Goal: Task Accomplishment & Management: Manage account settings

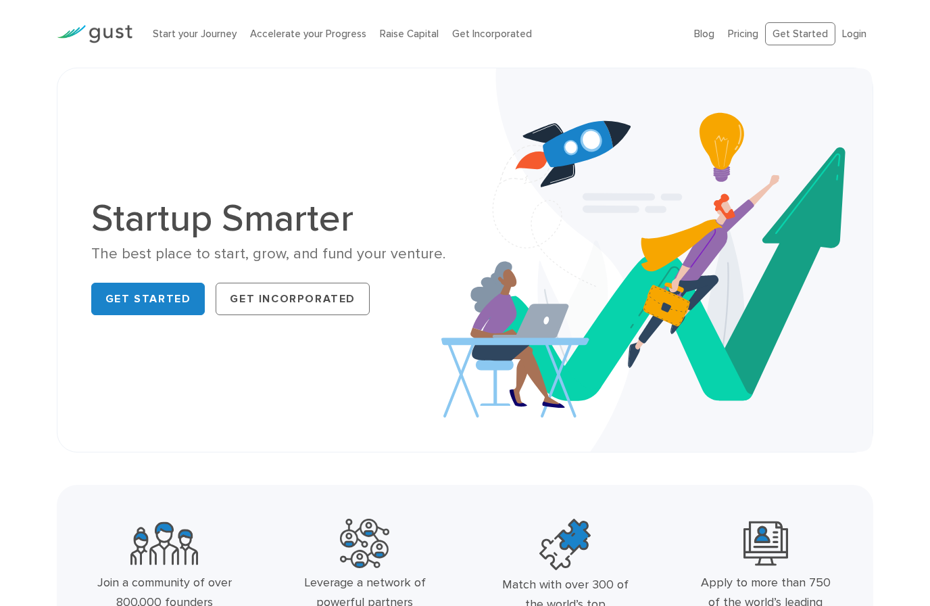
click at [876, 66] on div "Start your Journey Accelerate your Progress Raise Capital Get Incorporated Blog…" at bounding box center [465, 34] width 837 height 68
click at [859, 31] on link "Login" at bounding box center [854, 34] width 24 height 12
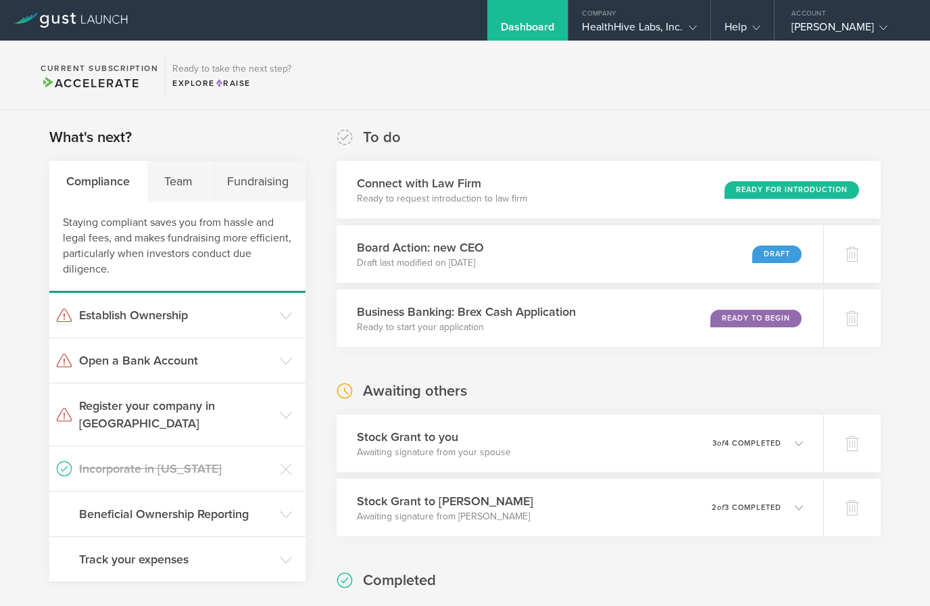
click at [707, 120] on div "What's next? Compliance Team Fundraising Staying compliant saves you from hassl…" at bounding box center [465, 535] width 930 height 851
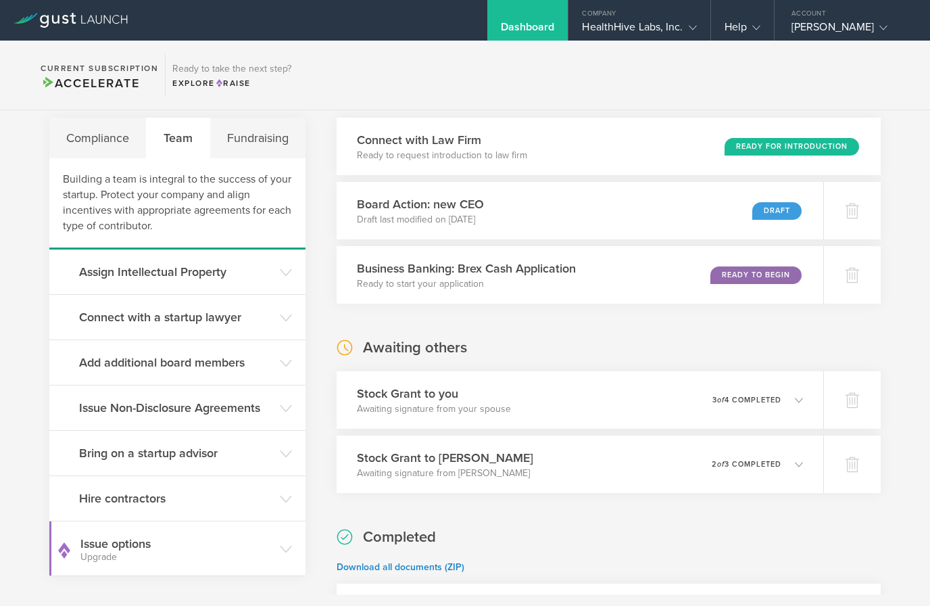
scroll to position [37, 0]
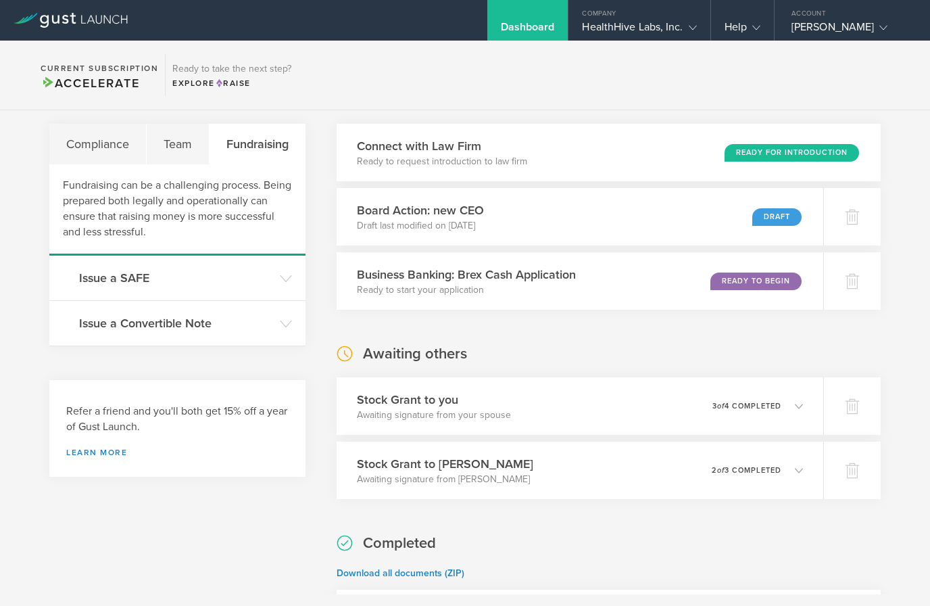
click at [272, 147] on div "Fundraising" at bounding box center [258, 144] width 96 height 41
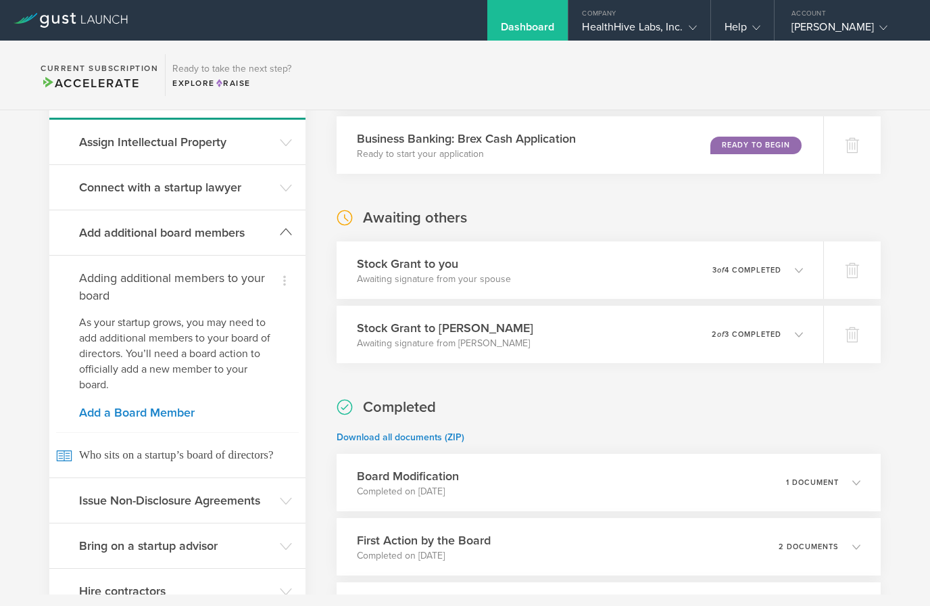
scroll to position [182, 0]
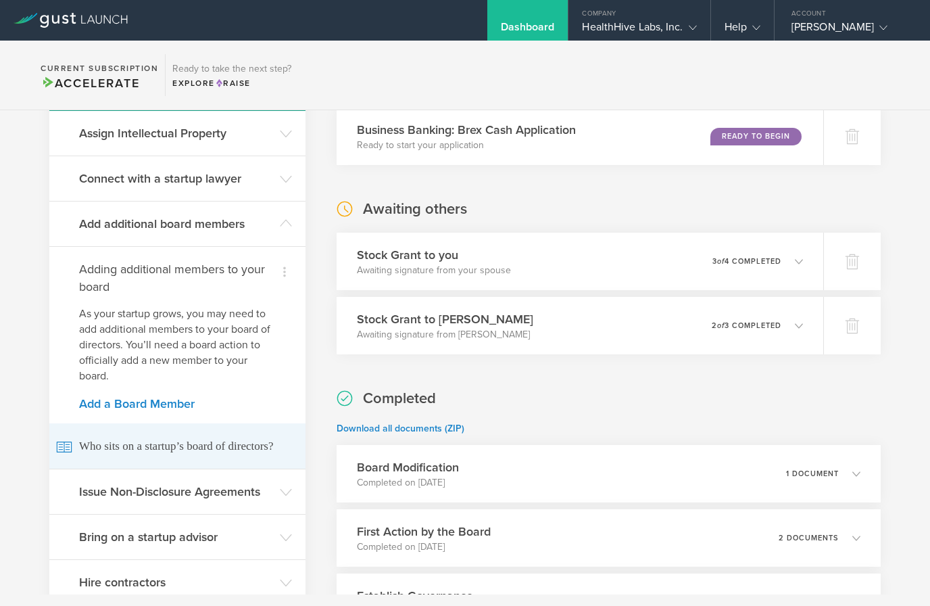
click at [239, 449] on span "Who sits on a startup’s board of directors?" at bounding box center [177, 445] width 243 height 45
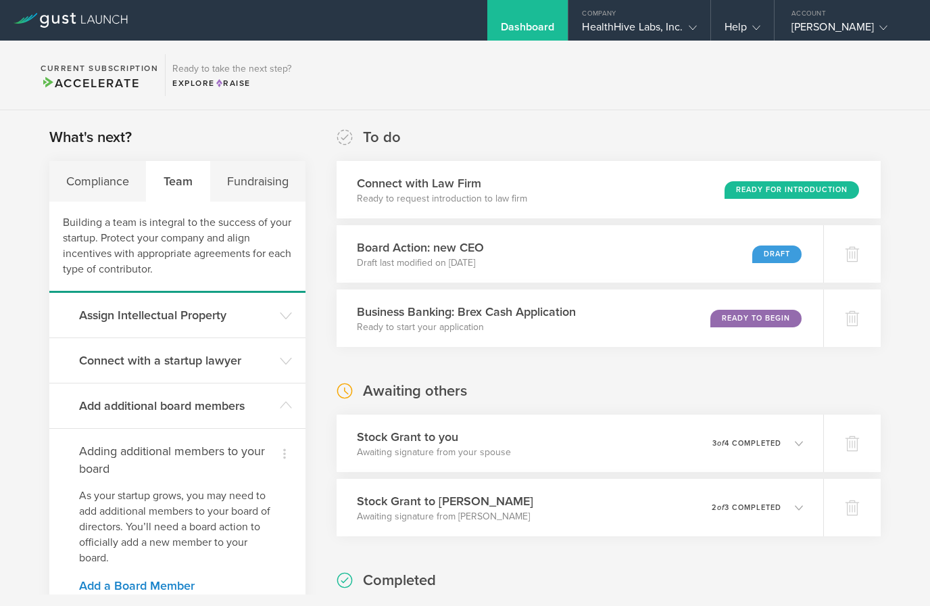
scroll to position [0, 0]
click at [781, 258] on div "Draft" at bounding box center [776, 254] width 49 height 18
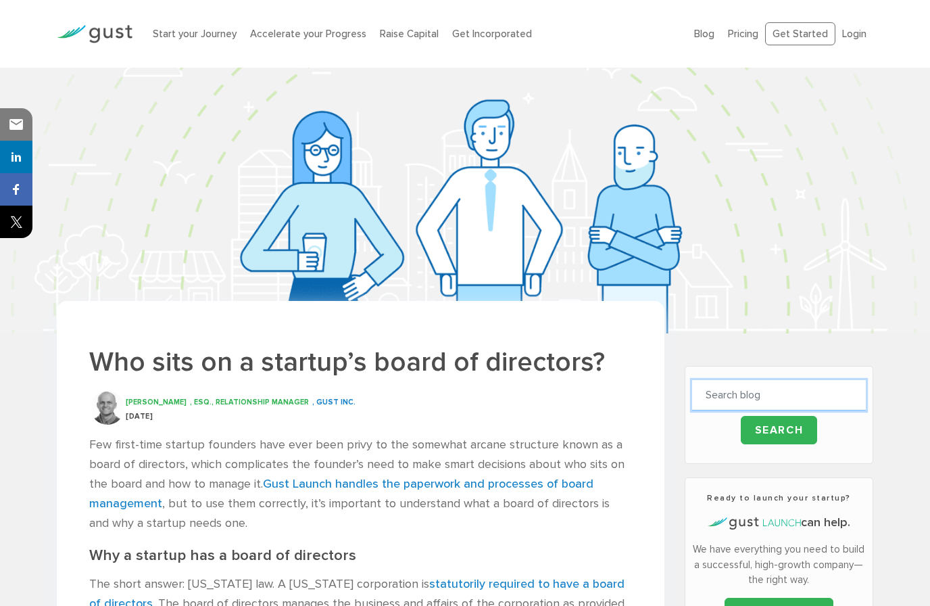
click at [760, 395] on input "text" at bounding box center [779, 395] width 174 height 30
type input "Updating user access"
click at [779, 430] on input "Search" at bounding box center [779, 430] width 77 height 28
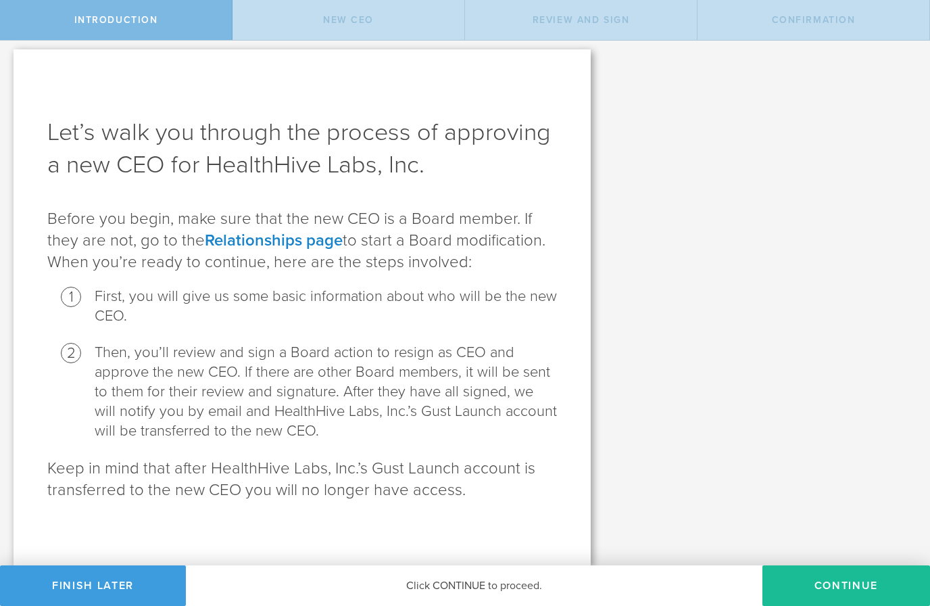
scroll to position [5, 0]
click at [483, 584] on div "Click CONTINUE to proceed." at bounding box center [474, 585] width 577 height 41
click at [483, 585] on div "Click CONTINUE to proceed." at bounding box center [474, 585] width 577 height 41
click at [518, 574] on div "Click CONTINUE to proceed." at bounding box center [474, 585] width 577 height 41
click at [841, 600] on button "Continue" at bounding box center [847, 585] width 168 height 41
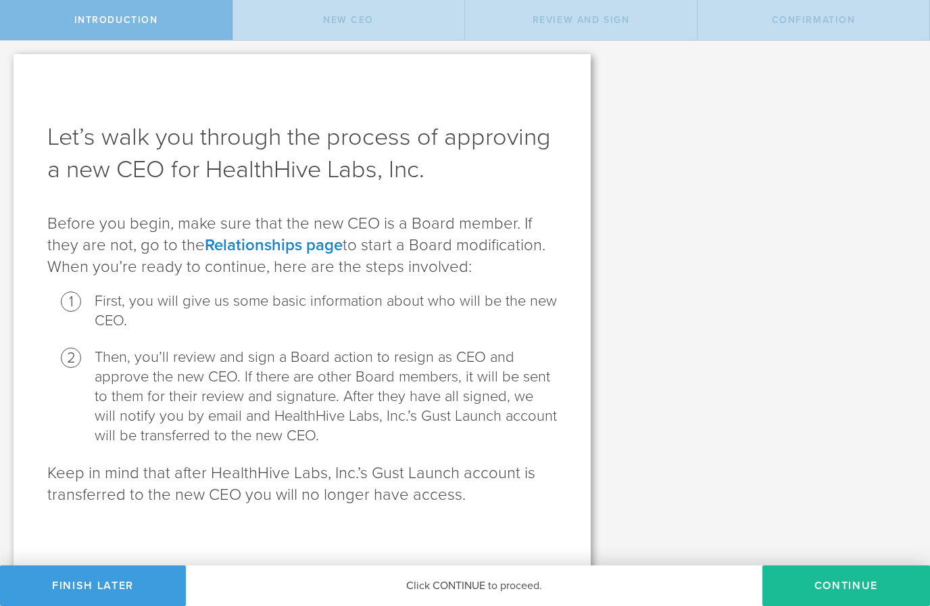
scroll to position [0, 0]
click at [93, 591] on button "Finish Later" at bounding box center [93, 585] width 186 height 41
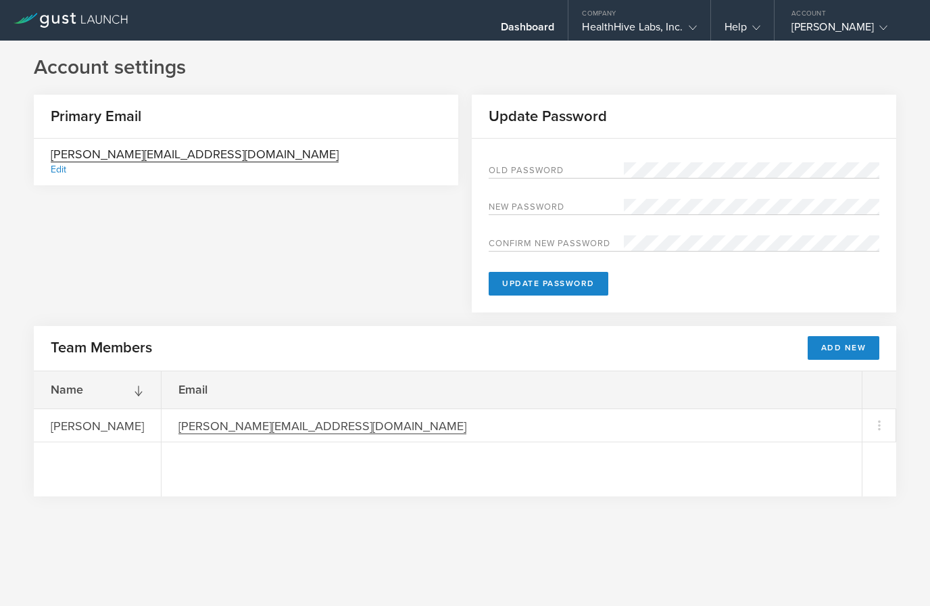
click at [819, 552] on div "Account settings Primary Email [PERSON_NAME][EMAIL_ADDRESS][DOMAIN_NAME] Edit U…" at bounding box center [465, 323] width 930 height 565
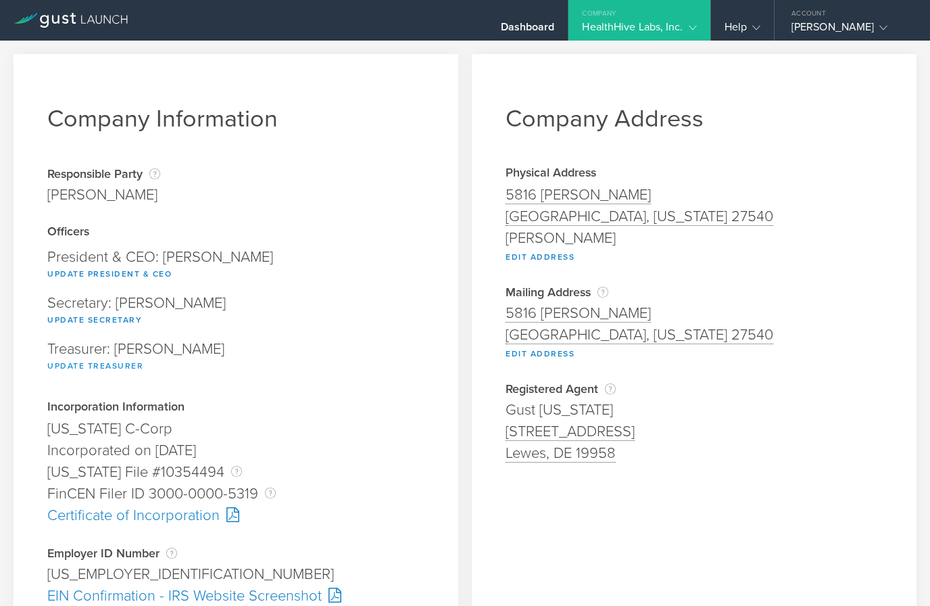
click at [113, 370] on button "Update Treasurer" at bounding box center [95, 366] width 96 height 16
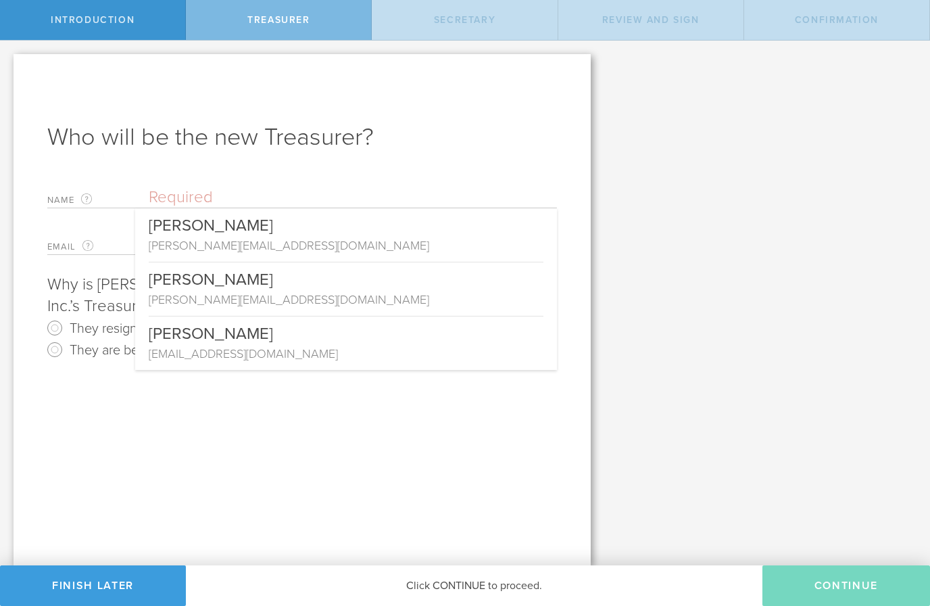
type input "[PERSON_NAME]"
type input "[PERSON_NAME][EMAIL_ADDRESS][DOMAIN_NAME]"
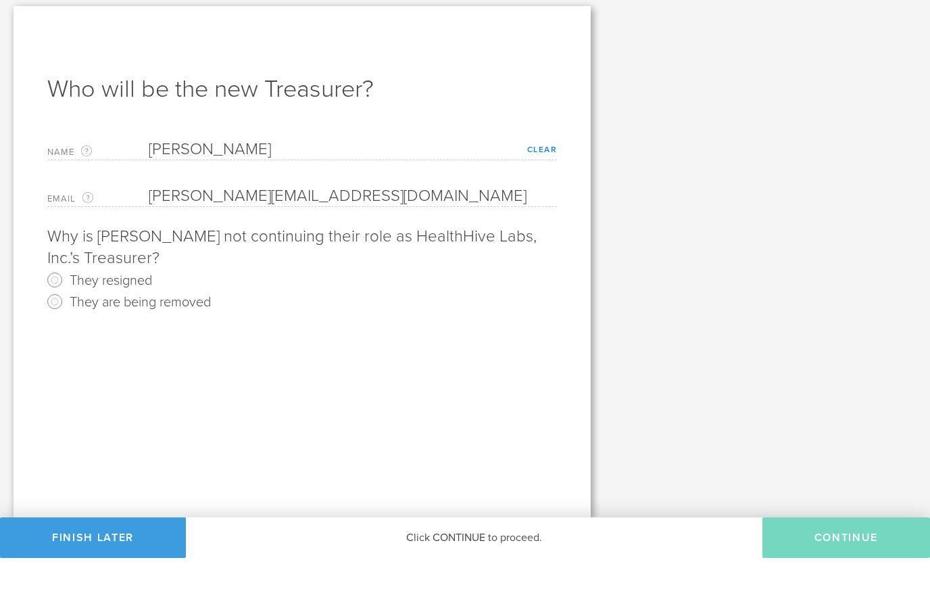
radio input "true"
click at [59, 339] on input "They are being removed" at bounding box center [55, 350] width 22 height 22
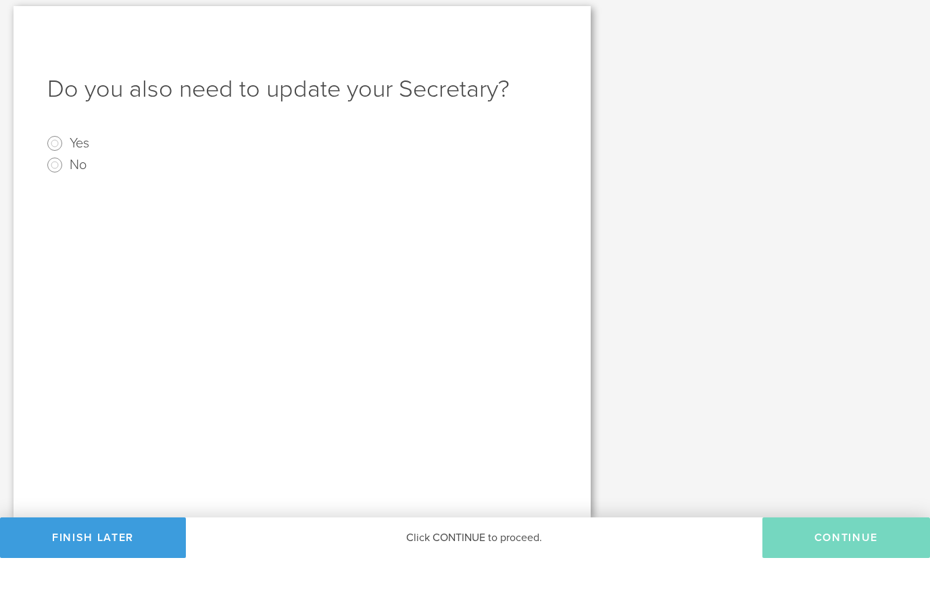
radio input "true"
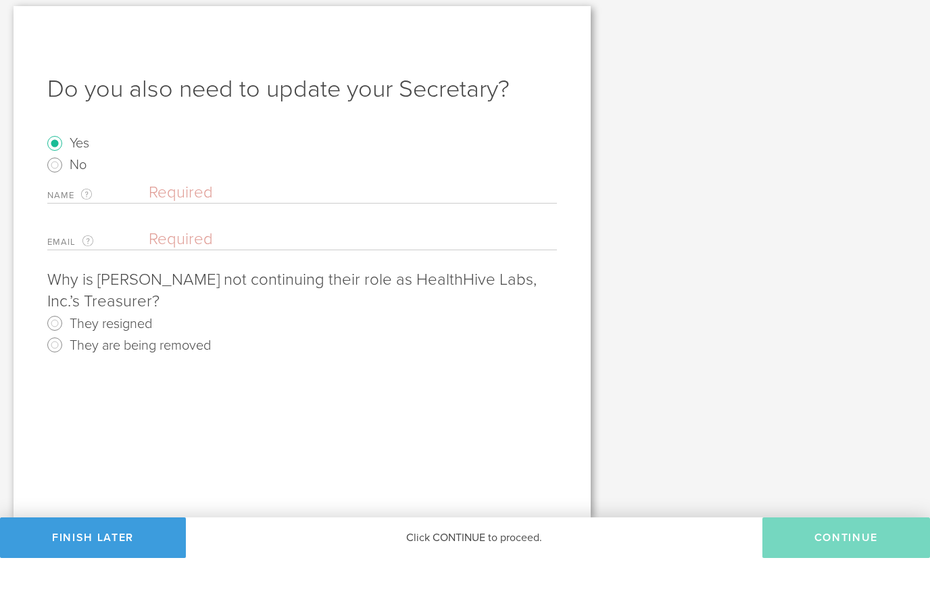
radio input "true"
click at [59, 202] on input "No" at bounding box center [55, 213] width 22 height 22
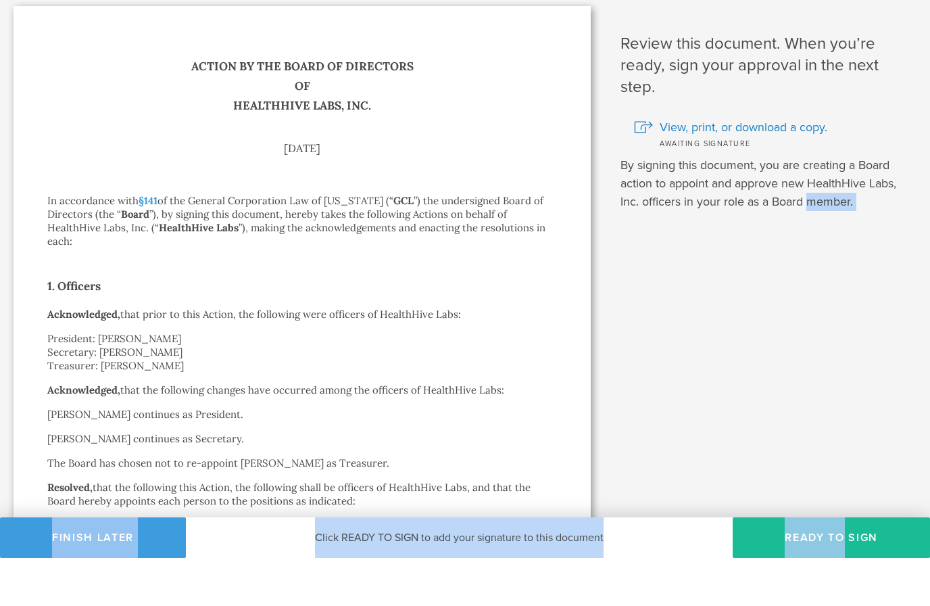
click at [675, 341] on div "Review this document. When you’re ready, sign your approval in the next step. V…" at bounding box center [767, 497] width 326 height 912
click at [778, 390] on div "Review this document. When you’re ready, sign your approval in the next step. V…" at bounding box center [767, 497] width 326 height 912
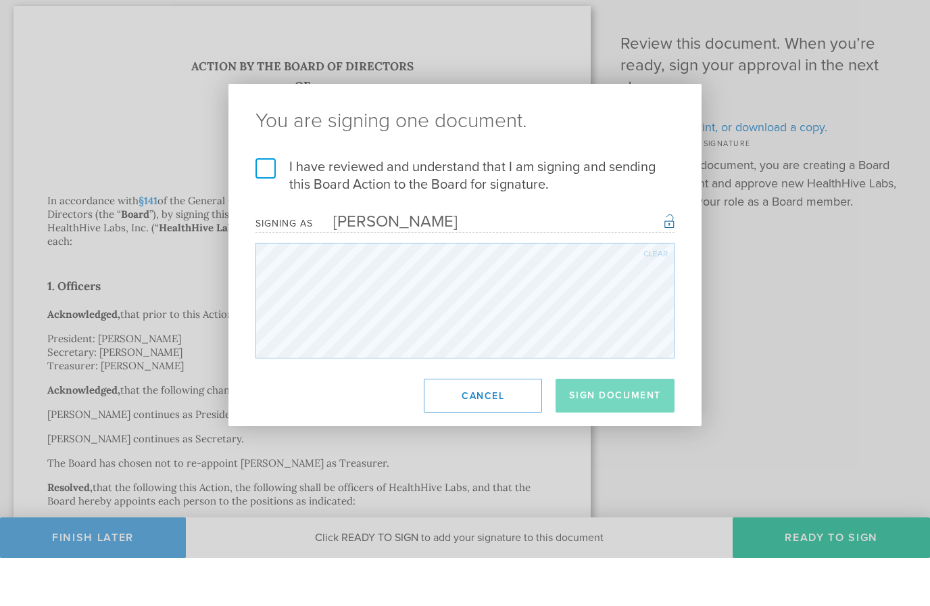
click at [266, 206] on label "I have reviewed and understand that I am signing and sending this Board Action …" at bounding box center [465, 223] width 419 height 35
click input "I have reviewed and understand that I am signing and sending this Board Action …" at bounding box center [0, 0] width 0 height 0
click at [257, 206] on label "I have reviewed and understand that I am signing and sending this Board Action …" at bounding box center [465, 223] width 419 height 35
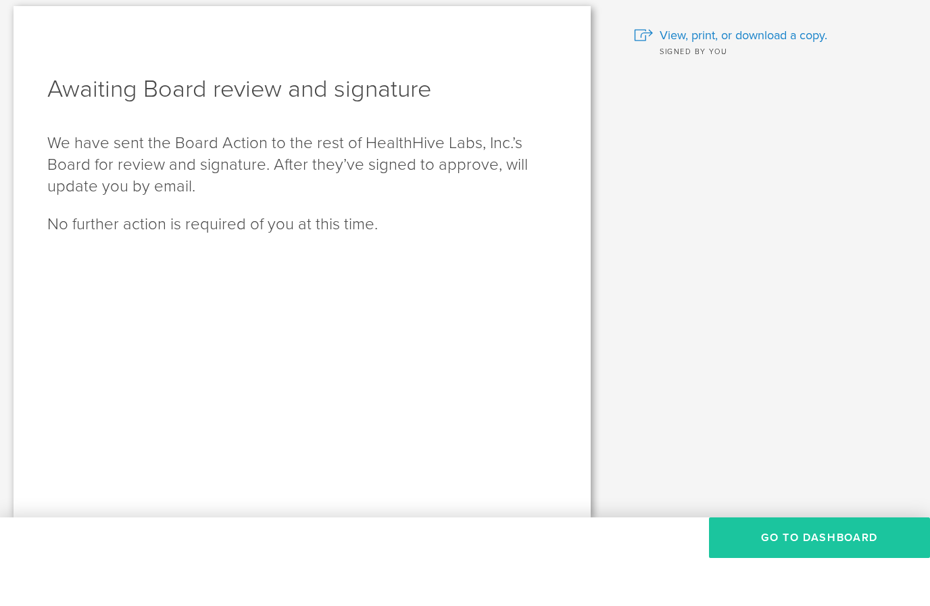
click at [823, 565] on button "Go To Dashboard" at bounding box center [819, 585] width 221 height 41
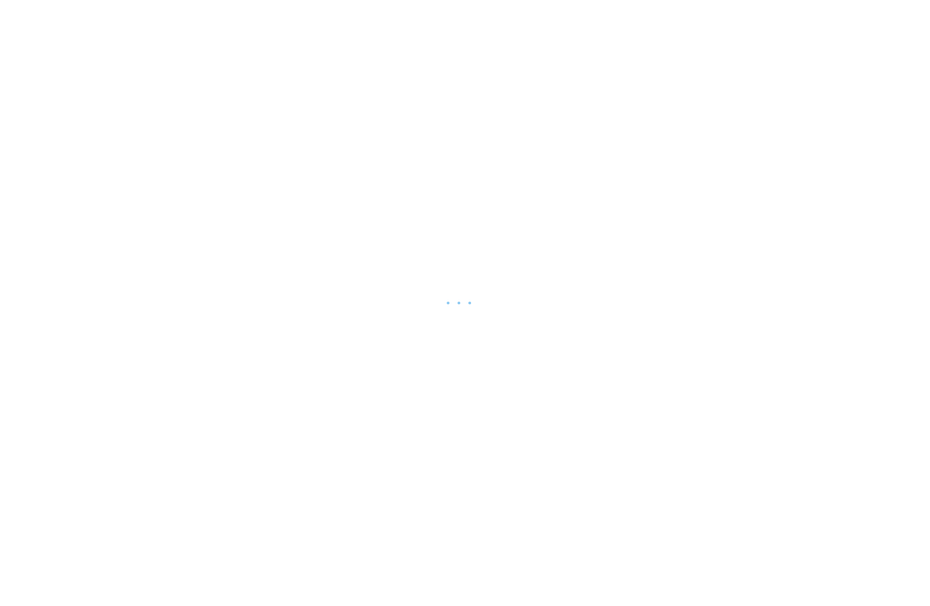
click at [831, 534] on div at bounding box center [465, 303] width 930 height 606
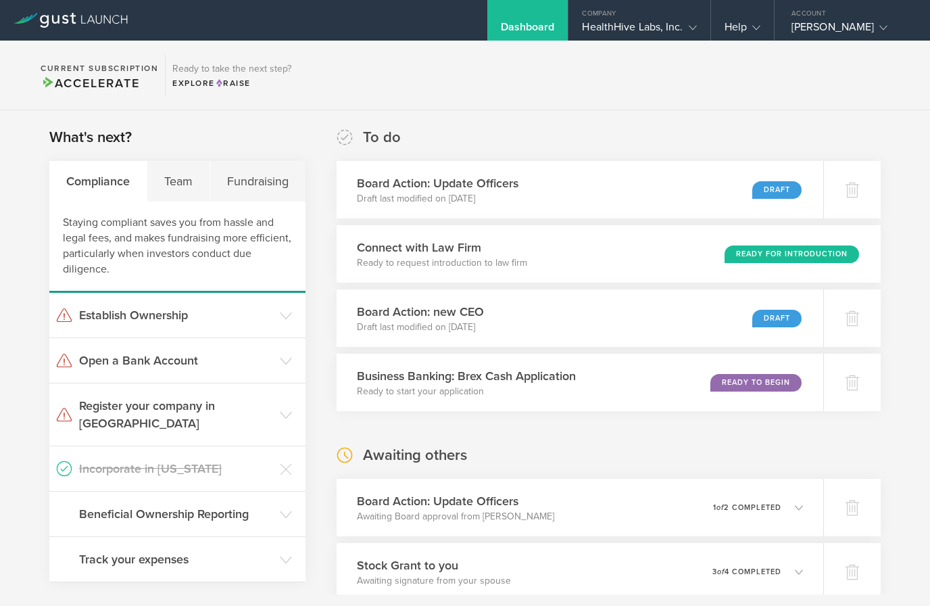
click at [656, 441] on section "To do Board Action: Update Officers Draft last modified on [DATE] Draft Connect…" at bounding box center [609, 583] width 544 height 912
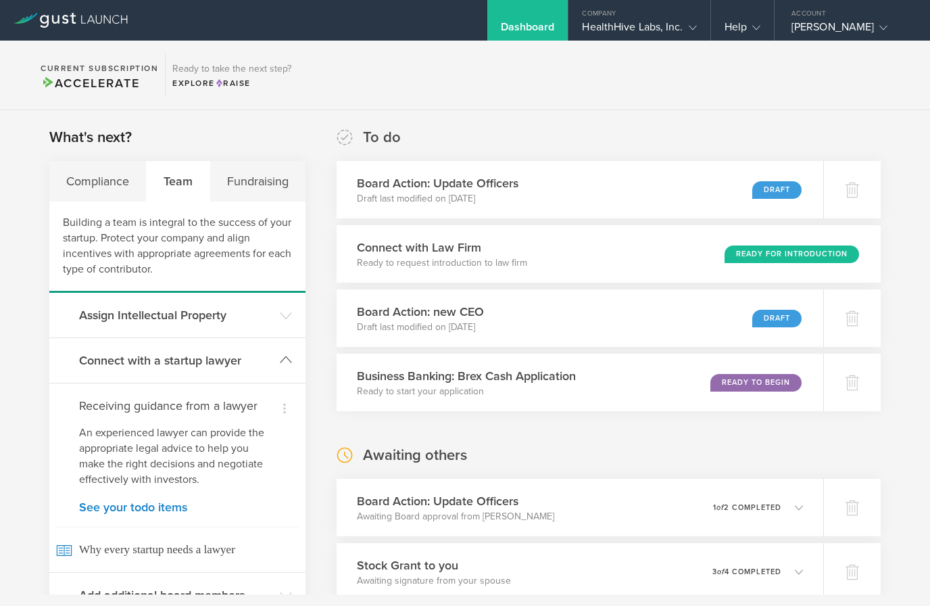
click at [97, 366] on h3 "Connect with a startup lawyer" at bounding box center [176, 361] width 194 height 18
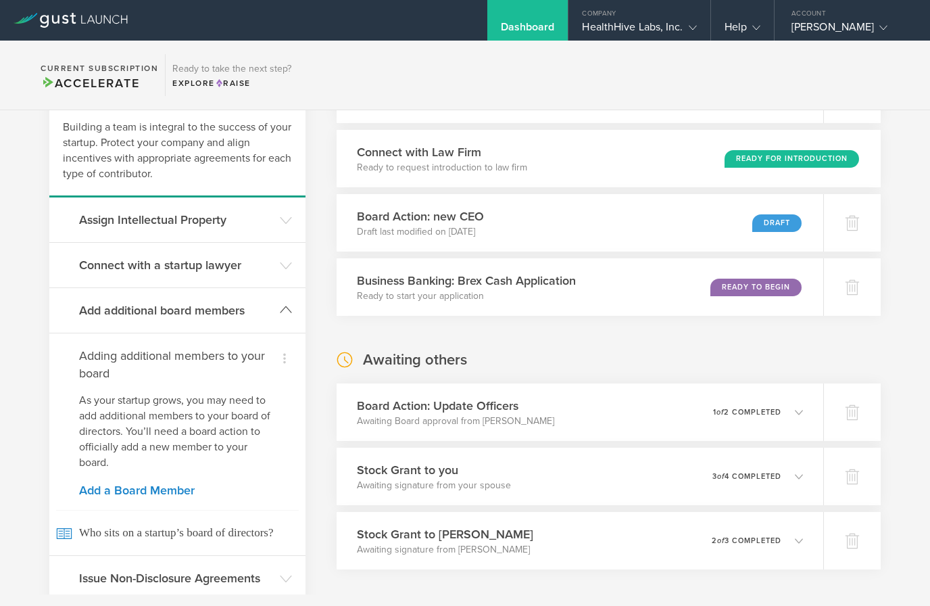
scroll to position [101, 0]
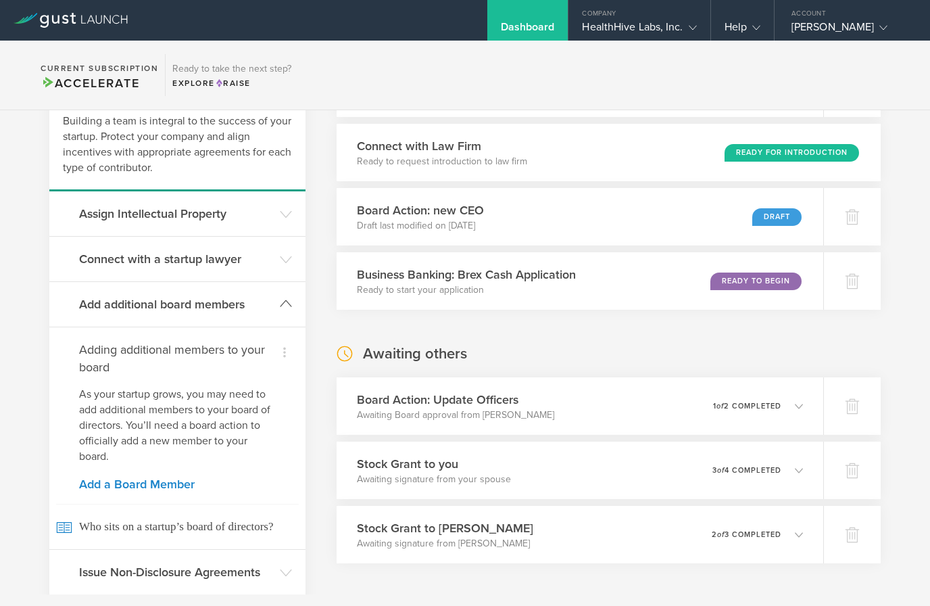
click at [83, 314] on header "Add additional board members" at bounding box center [177, 304] width 256 height 45
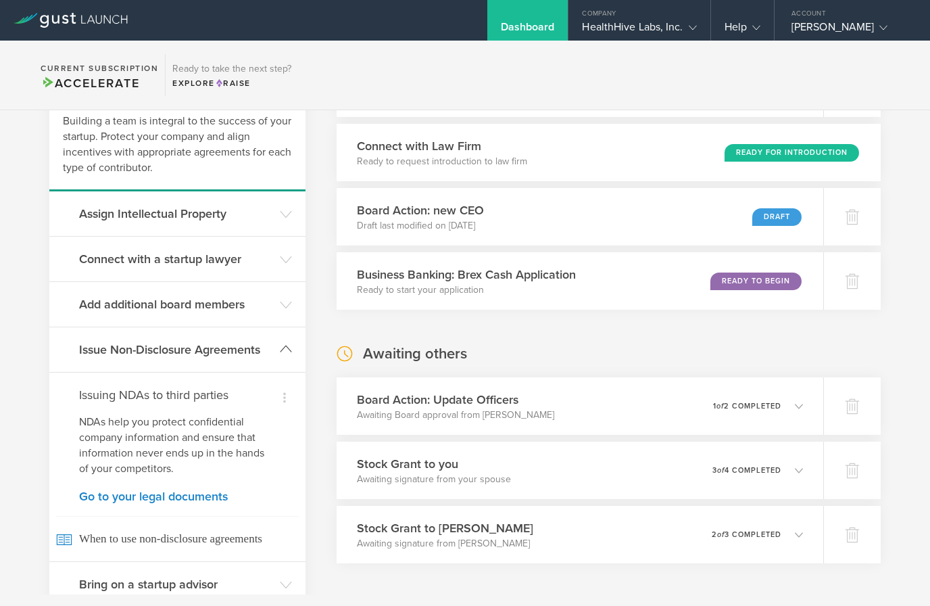
click at [82, 349] on h3 "Issue Non-Disclosure Agreements" at bounding box center [176, 350] width 194 height 18
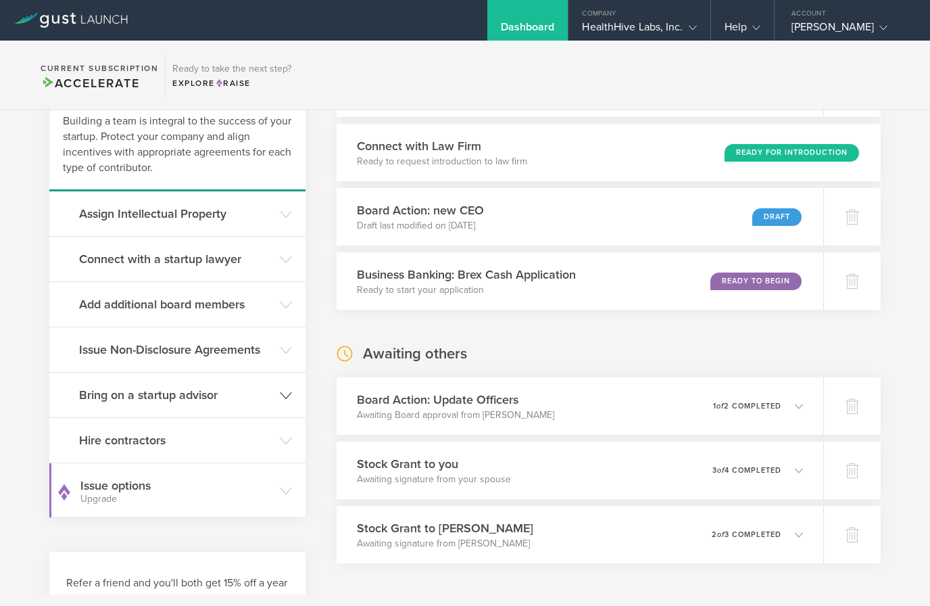
click at [80, 399] on h3 "Bring on a startup advisor" at bounding box center [176, 395] width 194 height 18
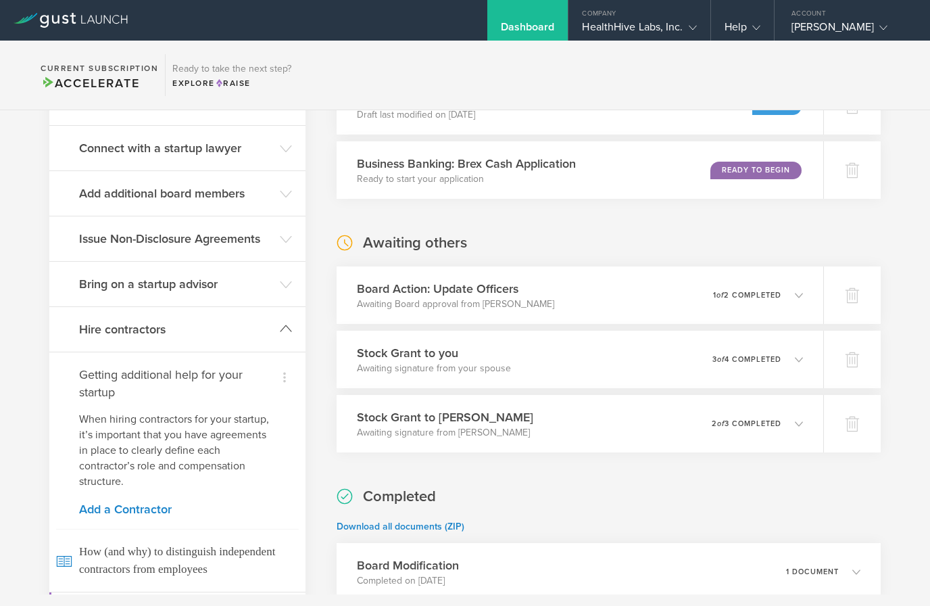
scroll to position [213, 0]
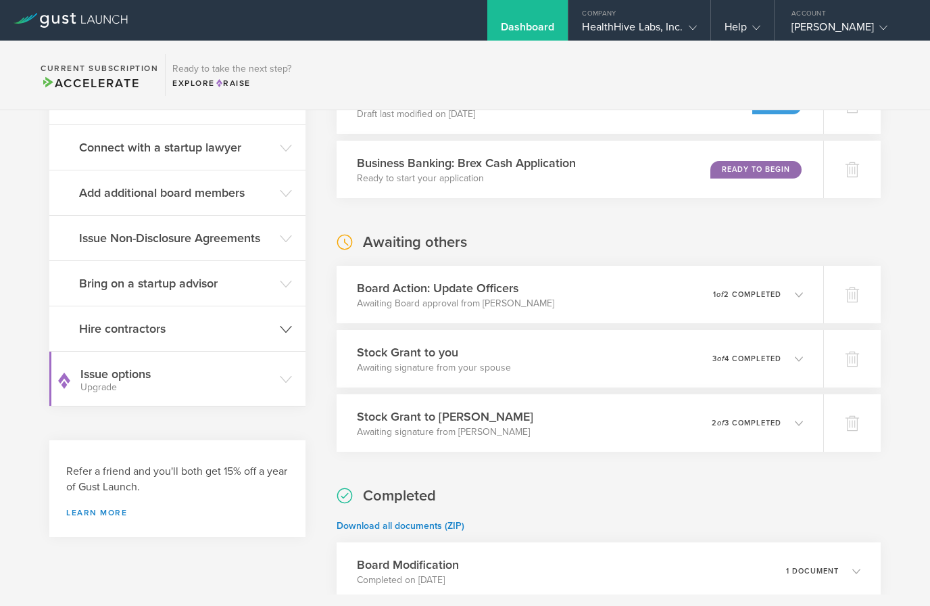
click at [79, 332] on h3 "Hire contractors" at bounding box center [176, 329] width 194 height 18
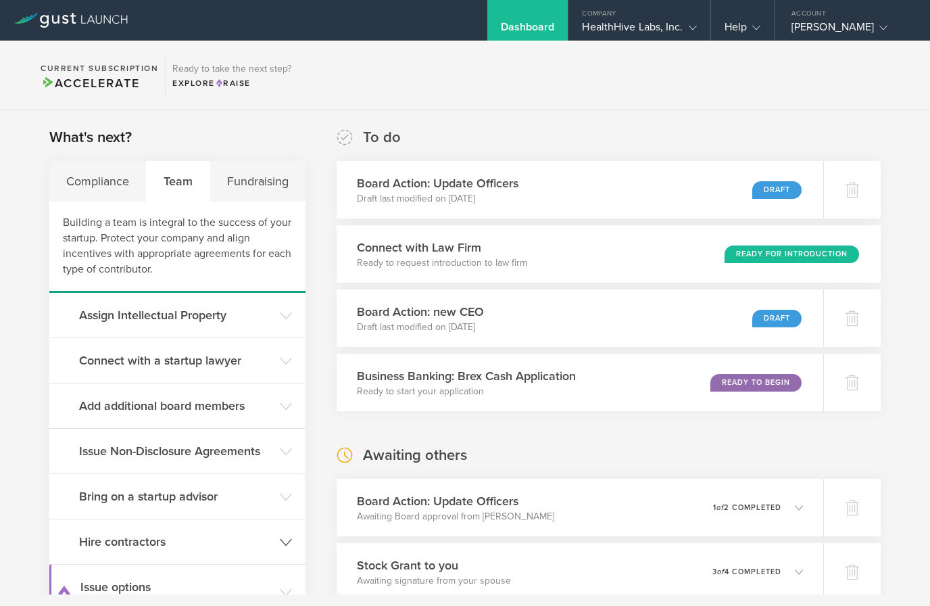
scroll to position [0, 0]
click at [694, 320] on div "Board Action: new CEO Draft last modified on Oct 7, 2025 Draft" at bounding box center [579, 318] width 496 height 59
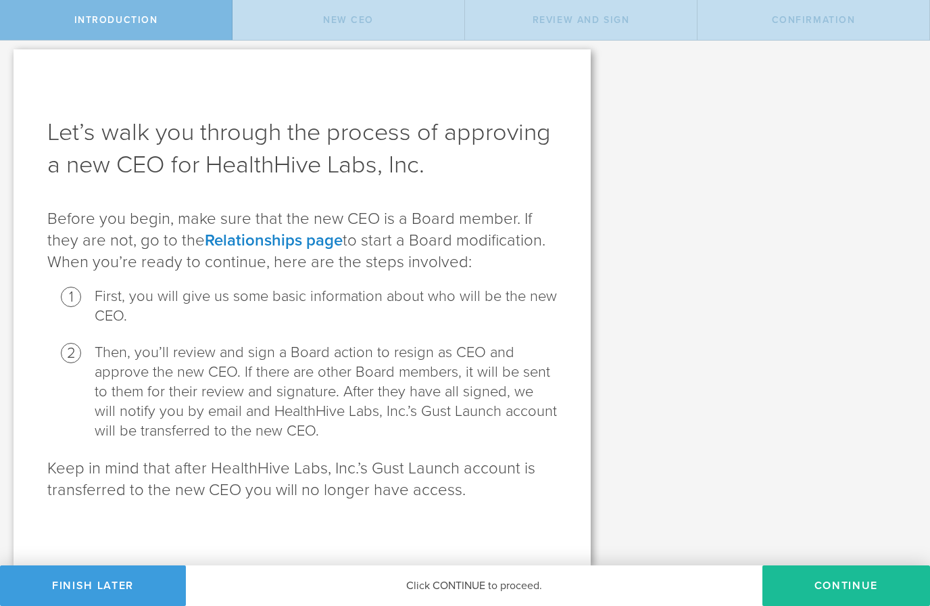
scroll to position [5, 0]
click at [507, 586] on div "Click CONTINUE to proceed." at bounding box center [474, 585] width 577 height 41
click at [515, 589] on div "Click CONTINUE to proceed." at bounding box center [474, 585] width 577 height 41
click at [811, 585] on button "Continue" at bounding box center [847, 585] width 168 height 41
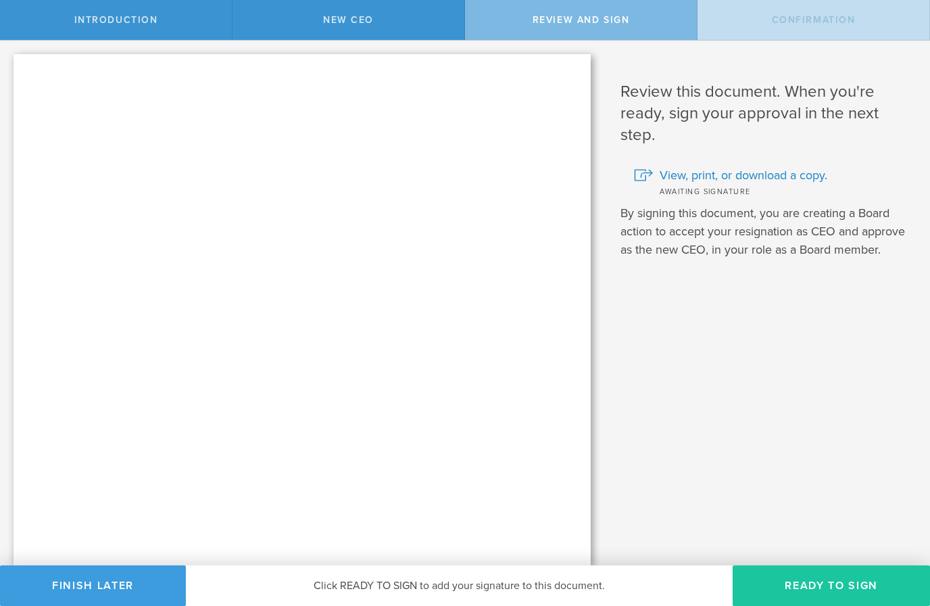
click at [815, 585] on button "Ready to Sign" at bounding box center [831, 585] width 197 height 41
click at [826, 579] on button "Ready to Sign" at bounding box center [831, 585] width 197 height 41
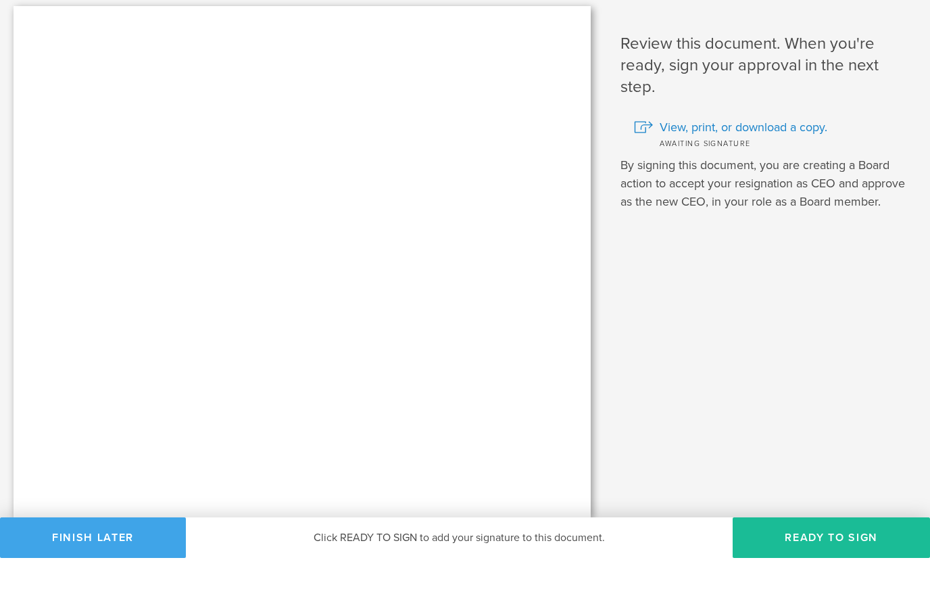
click at [112, 565] on button "Finish Later" at bounding box center [93, 585] width 186 height 41
click at [107, 565] on button "Finish Later" at bounding box center [93, 585] width 186 height 41
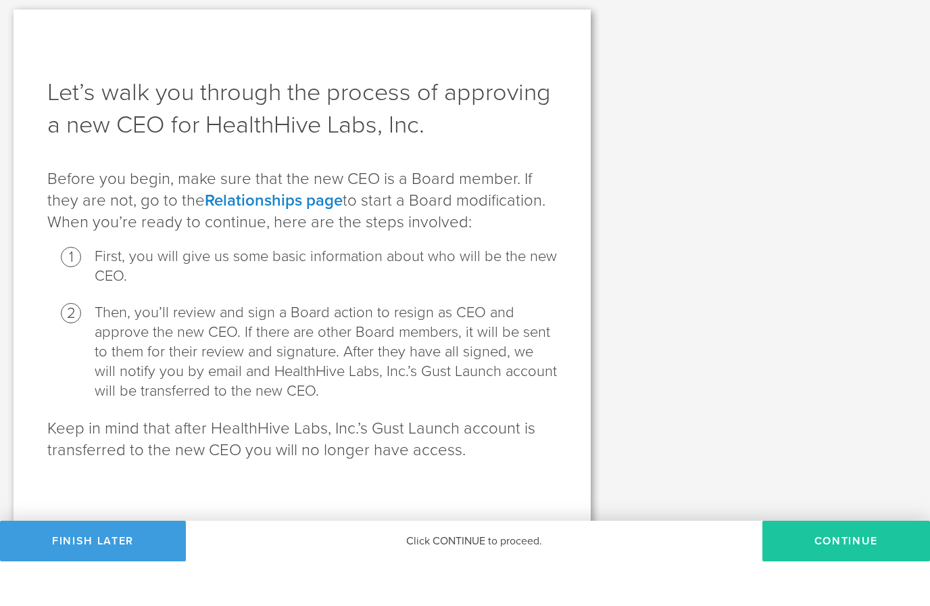
click at [816, 565] on button "Continue" at bounding box center [847, 585] width 168 height 41
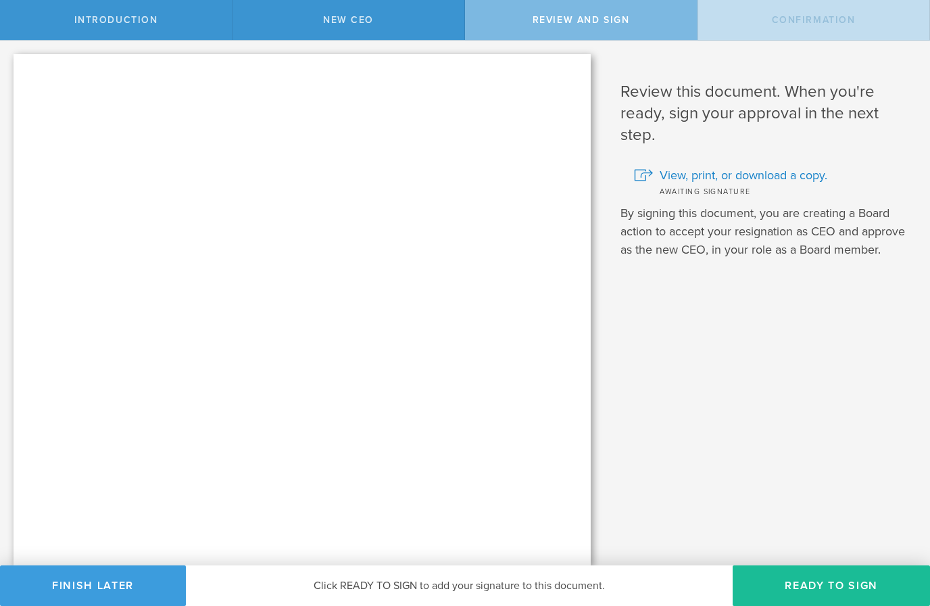
click at [828, 583] on button "Ready to Sign" at bounding box center [831, 585] width 197 height 41
